Goal: Transaction & Acquisition: Purchase product/service

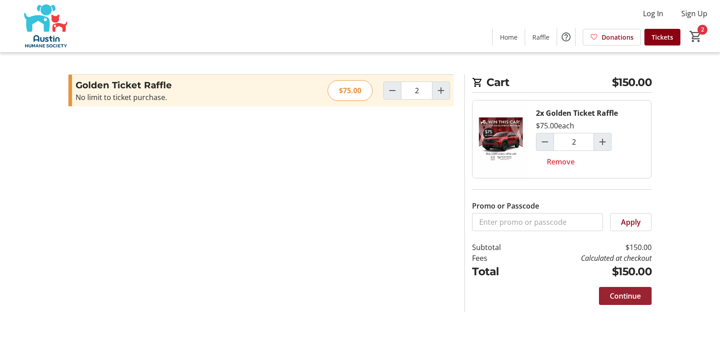
click at [628, 291] on span "Continue" at bounding box center [625, 295] width 31 height 11
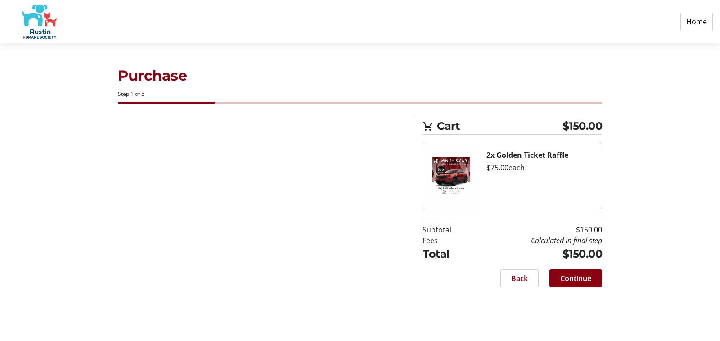
select select "US"
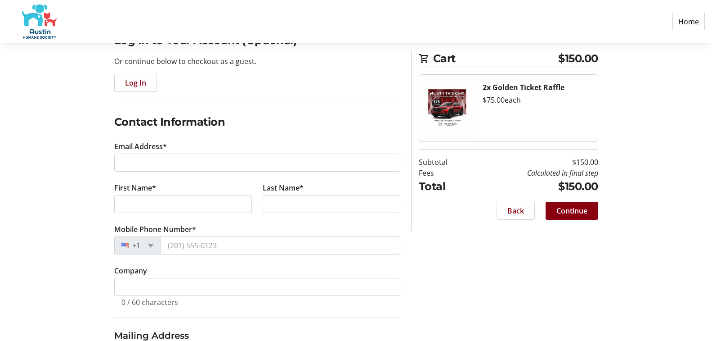
scroll to position [90, 0]
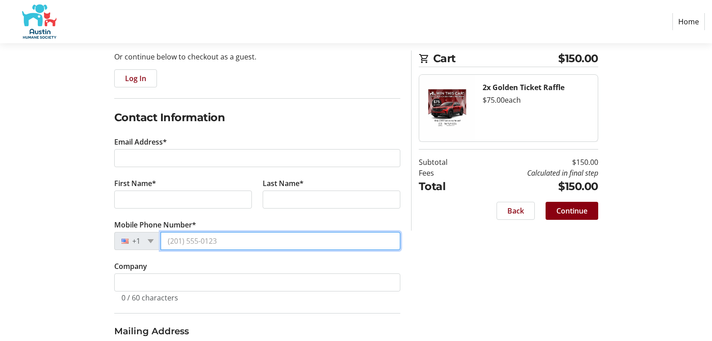
click at [218, 240] on input "Mobile Phone Number*" at bounding box center [281, 241] width 240 height 18
type input "7372330334"
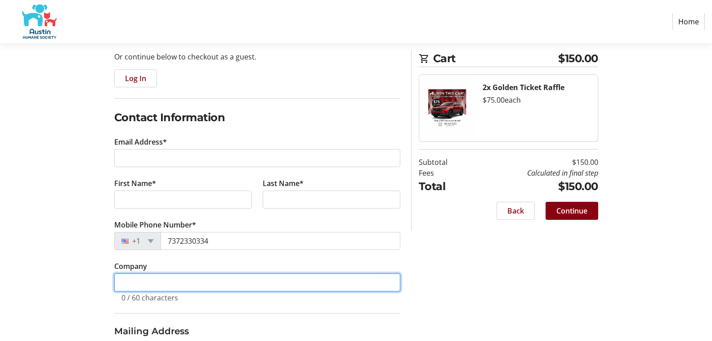
click at [265, 279] on tr-form-field "Company 0 / 60 characters" at bounding box center [257, 286] width 286 height 52
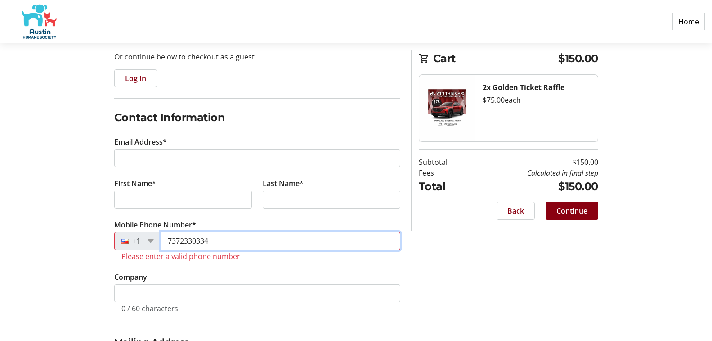
click at [179, 240] on input "7372330334" at bounding box center [281, 241] width 240 height 18
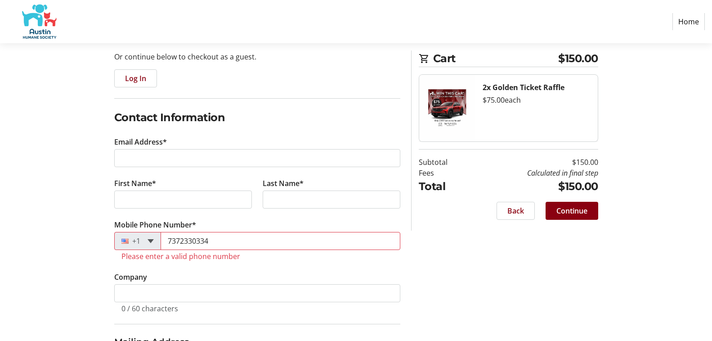
click at [150, 241] on span at bounding box center [151, 241] width 6 height 4
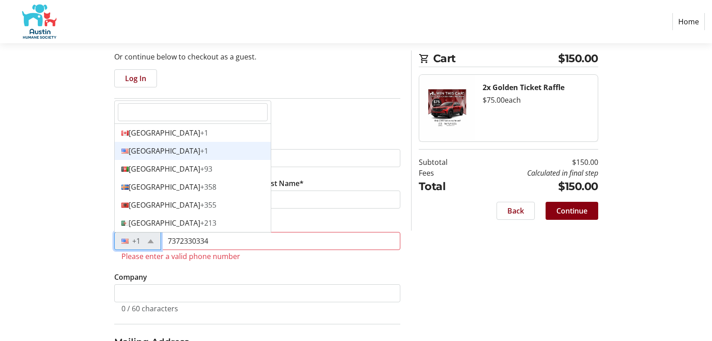
click at [159, 149] on div "[GEOGRAPHIC_DATA] +1" at bounding box center [193, 151] width 156 height 18
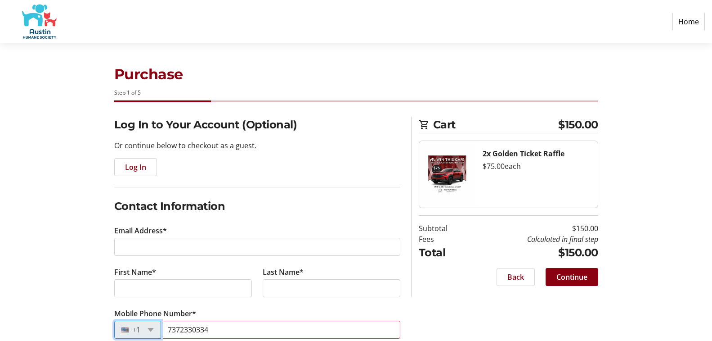
scroll to position [0, 0]
